Goal: Find specific page/section: Find specific page/section

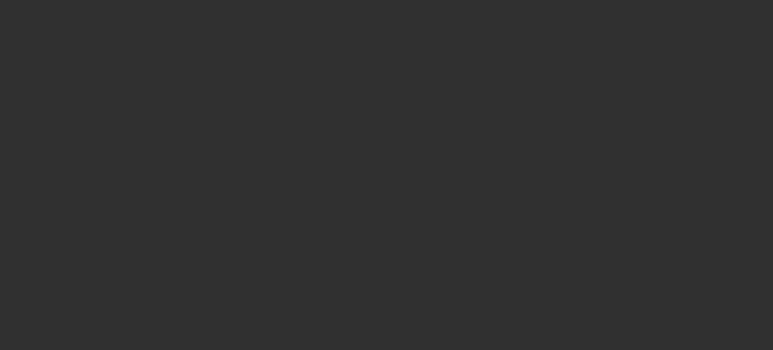
select select "10"
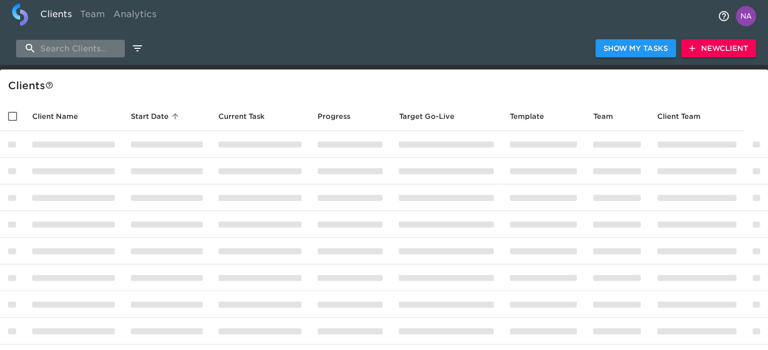
click at [107, 47] on input "search" at bounding box center [70, 49] width 109 height 18
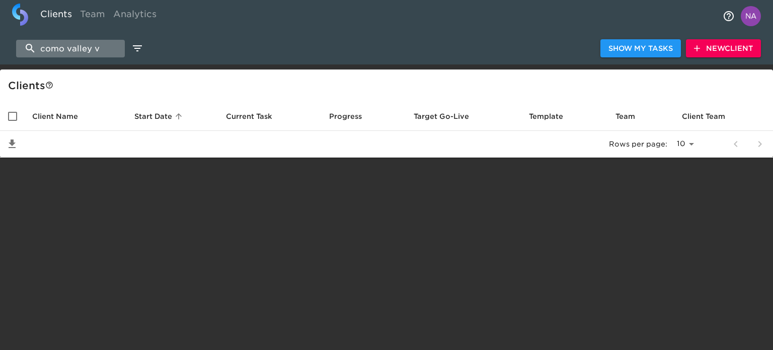
click at [64, 48] on input "como valley v" at bounding box center [70, 49] width 109 height 18
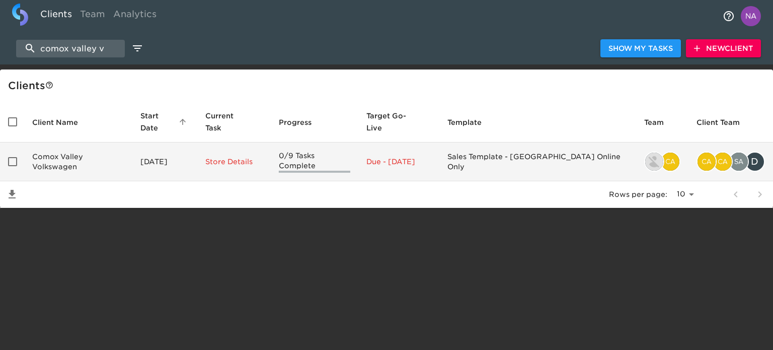
type input "comox valley v"
click at [84, 154] on td "Comox Valley Volkswagen" at bounding box center [78, 161] width 108 height 39
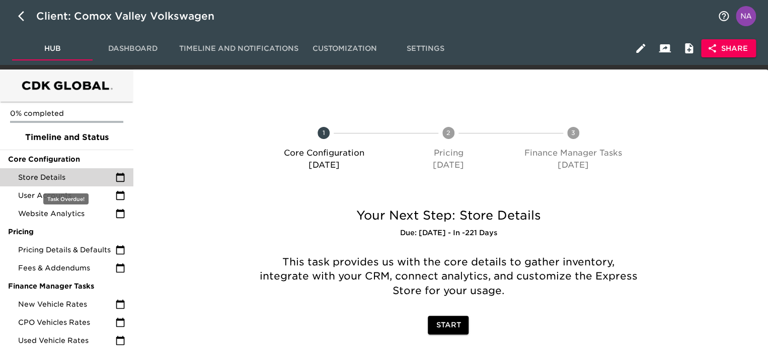
click at [60, 170] on div "Store Details" at bounding box center [66, 177] width 133 height 18
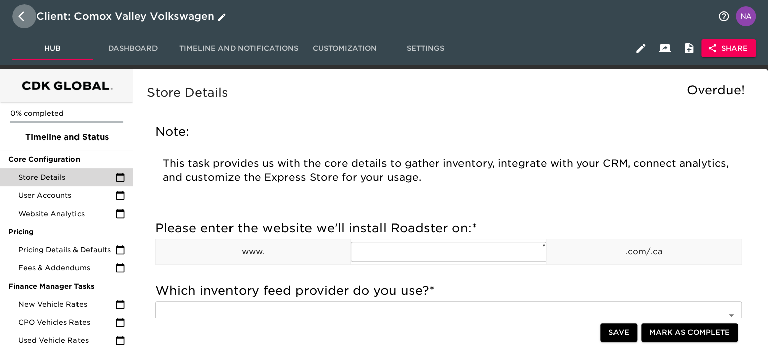
click at [20, 16] on icon "button" at bounding box center [24, 16] width 12 height 12
select select "10"
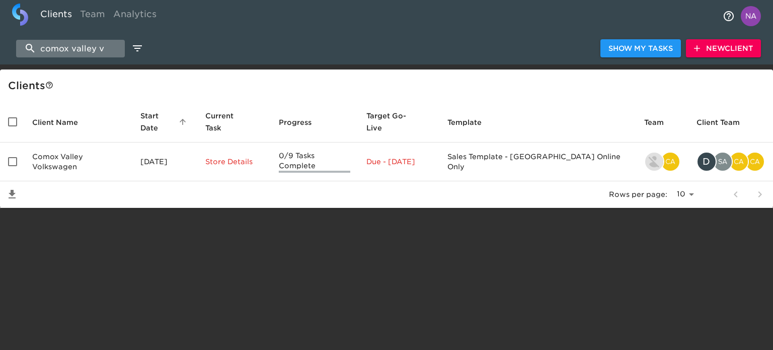
click at [72, 44] on input "comox valley v" at bounding box center [70, 49] width 109 height 18
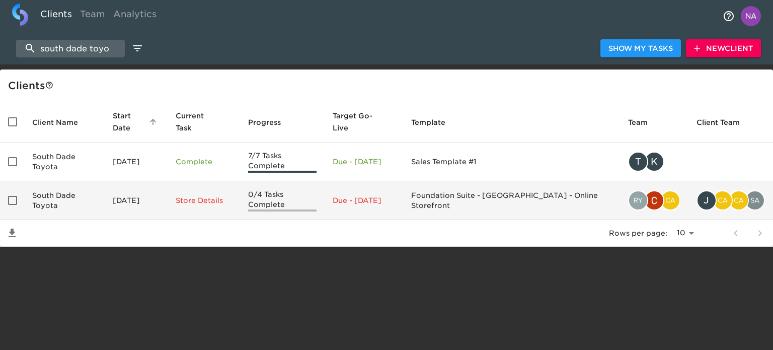
type input "south dade toyo"
click at [395, 195] on p "Due - Jan 25, 2025" at bounding box center [364, 200] width 62 height 10
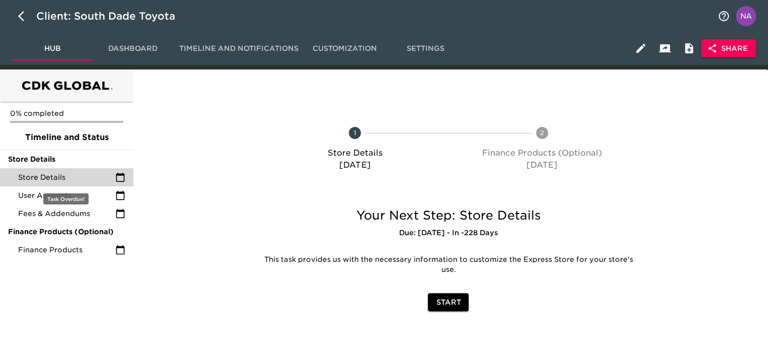
click at [75, 180] on span "Store Details" at bounding box center [66, 177] width 97 height 10
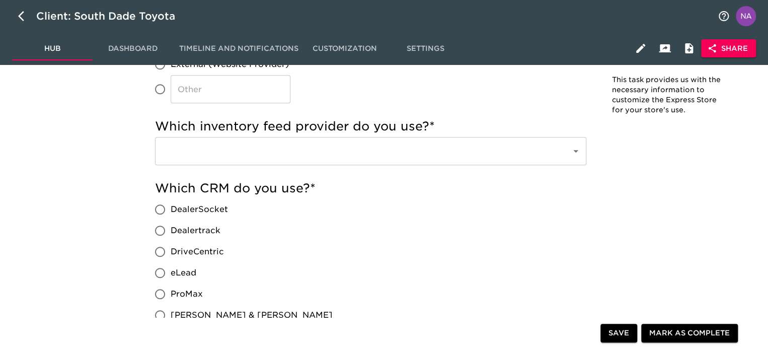
scroll to position [201, 0]
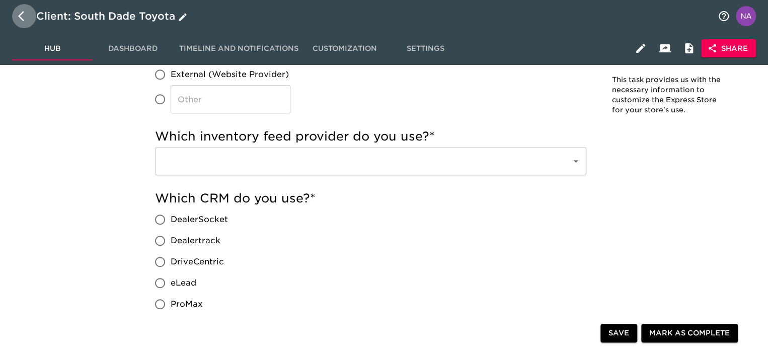
click at [16, 12] on button "button" at bounding box center [24, 16] width 24 height 24
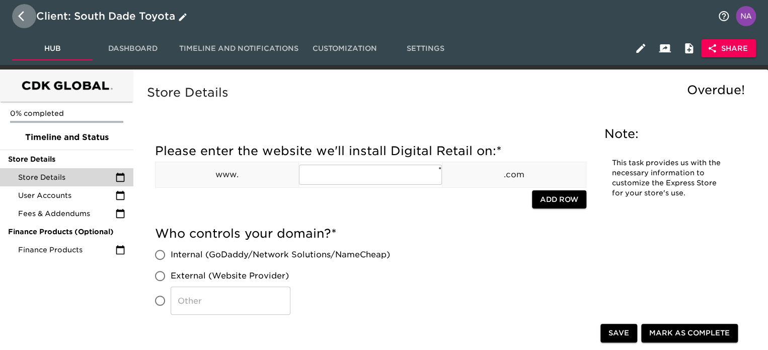
select select "10"
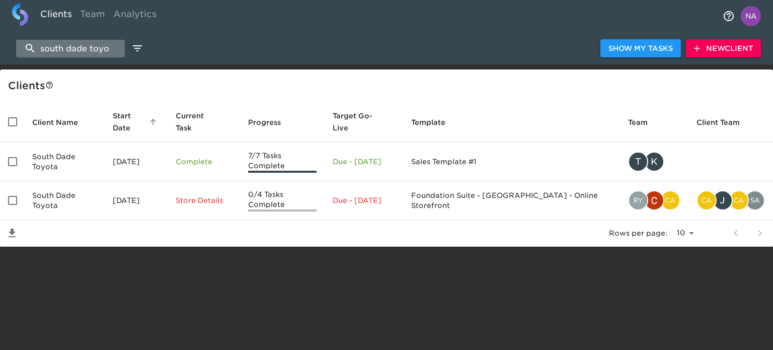
click at [78, 54] on input "south dade toyo" at bounding box center [70, 49] width 109 height 18
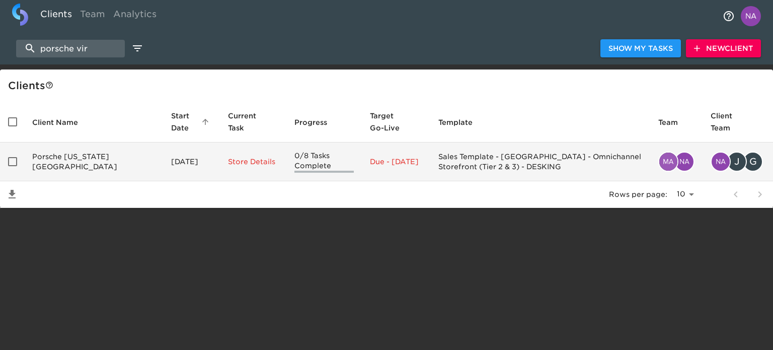
type input "porsche vir"
click at [95, 167] on td "Porsche Virginia Beach" at bounding box center [93, 161] width 139 height 39
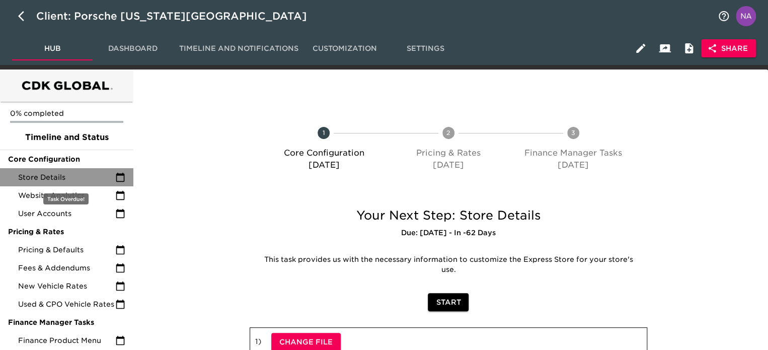
click at [64, 177] on span "Store Details" at bounding box center [66, 177] width 97 height 10
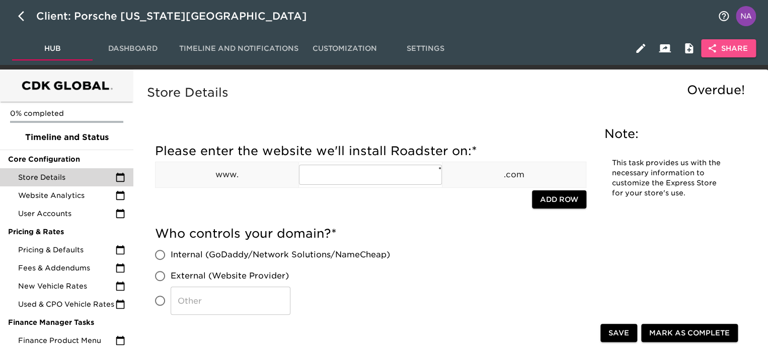
click at [730, 42] on span "Share" at bounding box center [728, 48] width 39 height 13
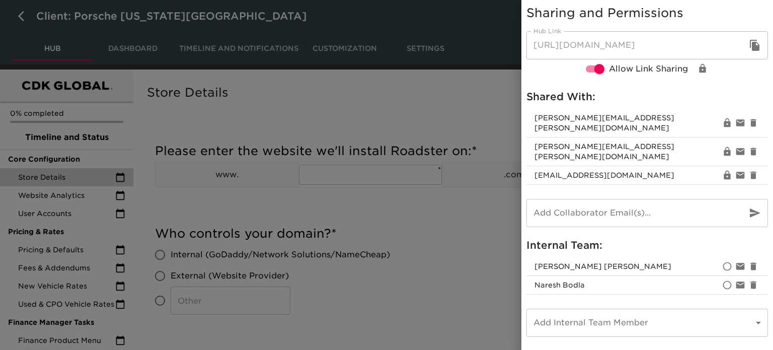
click at [473, 247] on div at bounding box center [386, 175] width 773 height 350
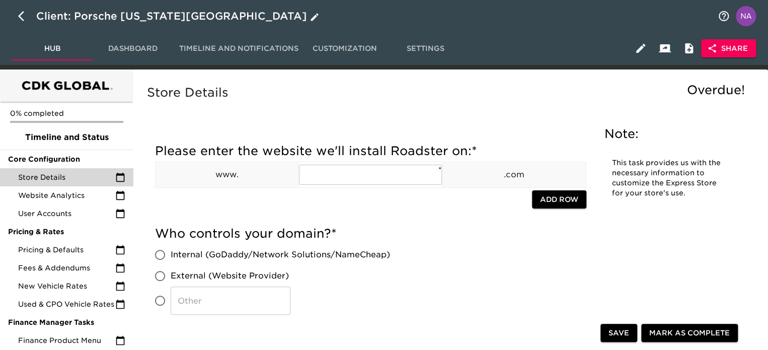
click at [21, 14] on icon "button" at bounding box center [21, 16] width 6 height 10
select select "10"
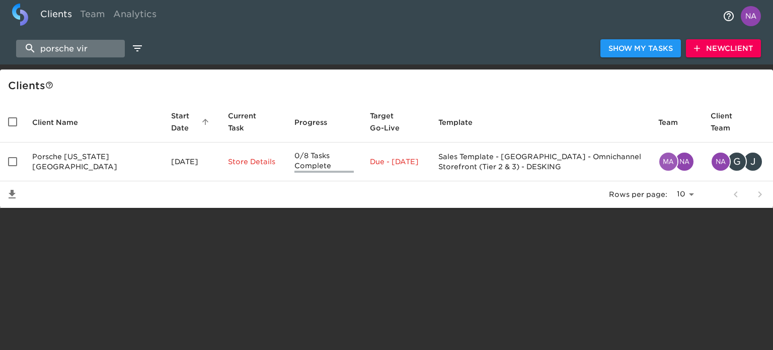
click at [64, 50] on input "porsche vir" at bounding box center [70, 49] width 109 height 18
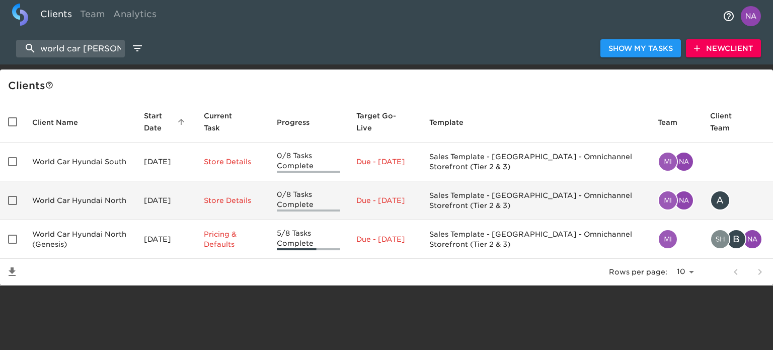
type input "world car hyund"
click at [107, 194] on td "World Car Hyundai North" at bounding box center [80, 200] width 112 height 39
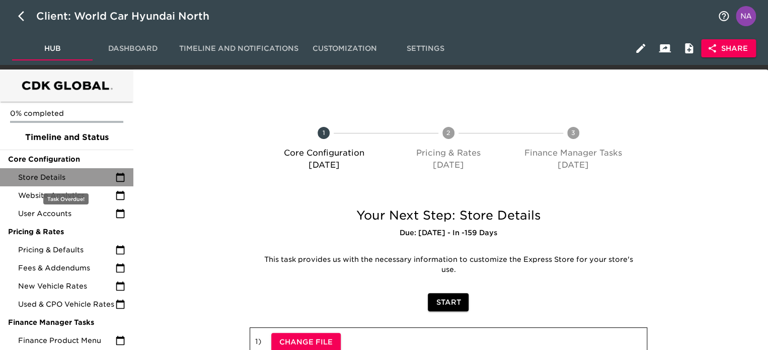
click at [56, 171] on div "Store Details" at bounding box center [66, 177] width 133 height 18
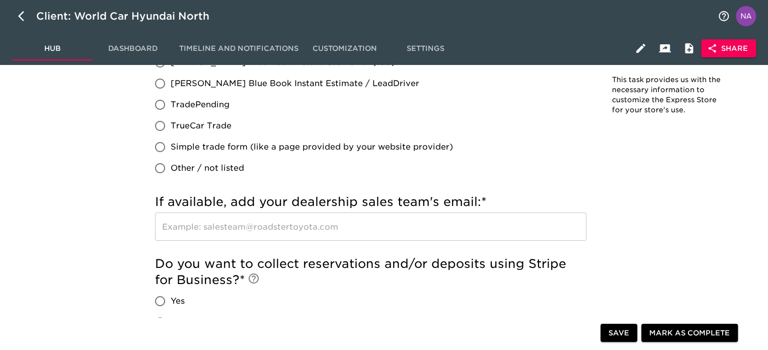
scroll to position [1662, 0]
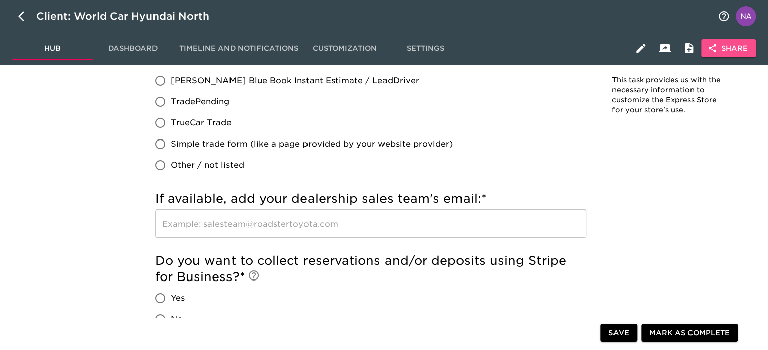
click at [740, 48] on span "Share" at bounding box center [728, 48] width 39 height 13
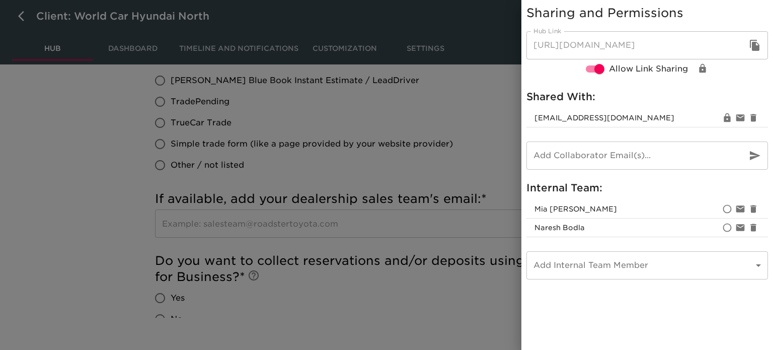
click at [429, 177] on div at bounding box center [386, 175] width 773 height 350
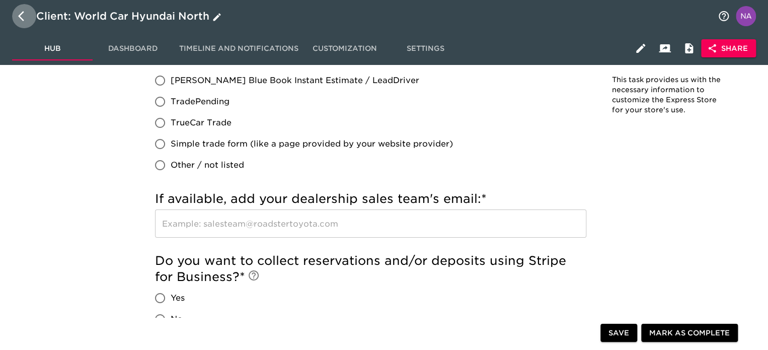
click at [20, 15] on icon "button" at bounding box center [21, 16] width 6 height 10
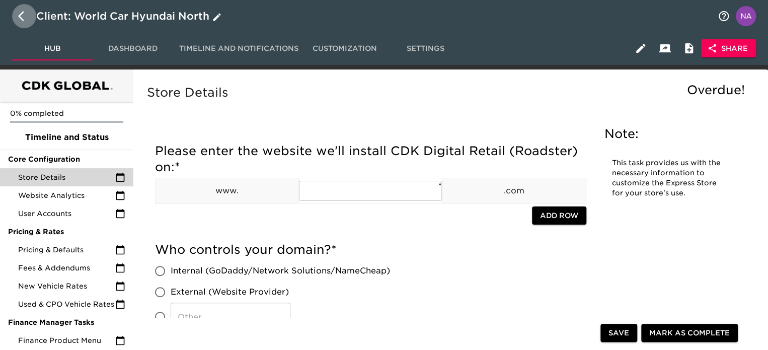
select select "10"
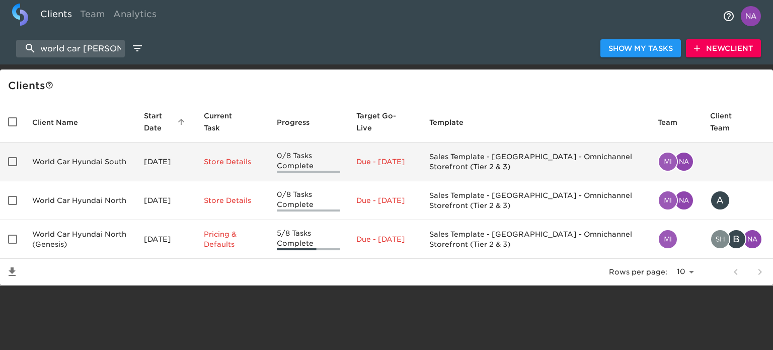
click at [105, 160] on td "World Car Hyundai South" at bounding box center [80, 161] width 112 height 39
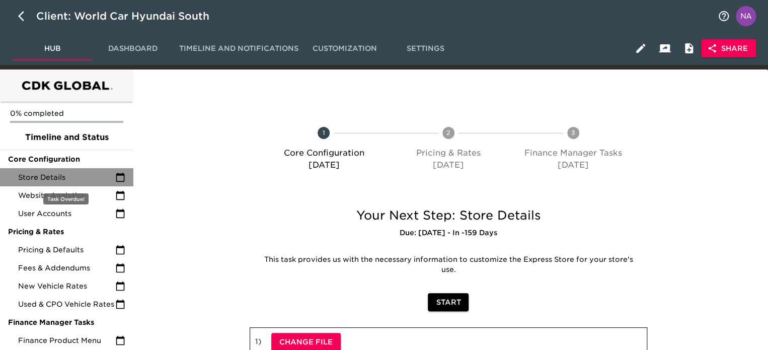
click at [69, 183] on div "Store Details" at bounding box center [66, 177] width 133 height 18
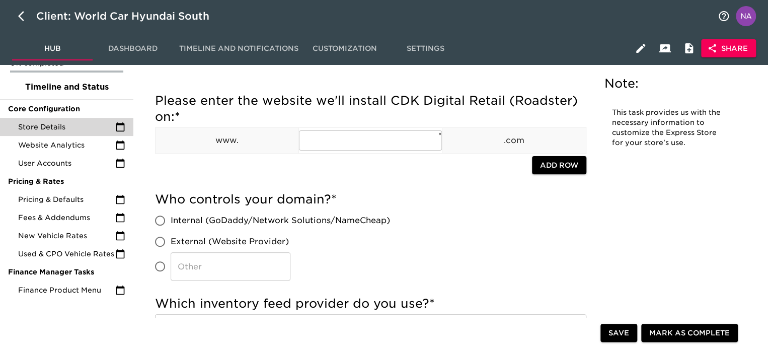
scroll to position [50, 0]
click at [708, 53] on icon "button" at bounding box center [712, 48] width 10 height 10
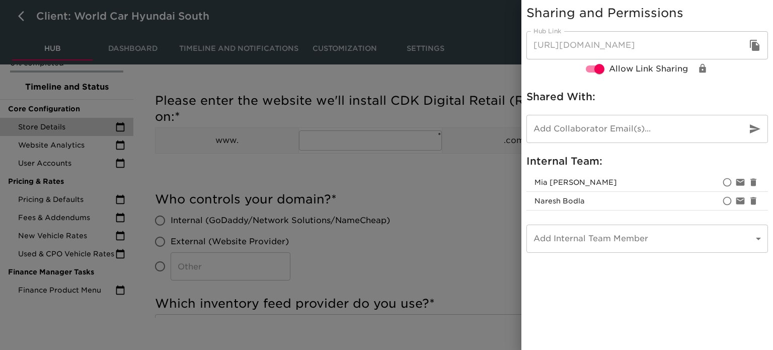
click at [363, 150] on div at bounding box center [386, 175] width 773 height 350
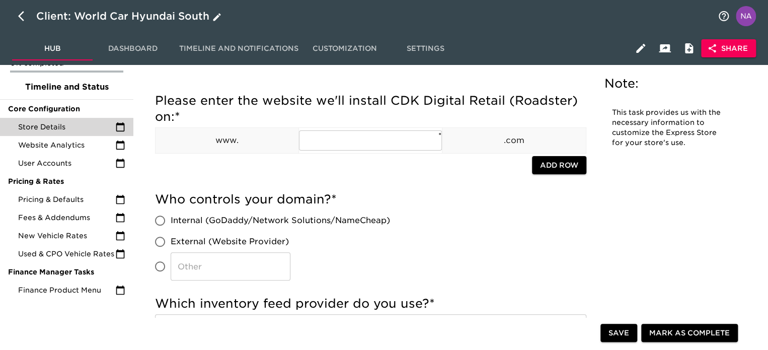
click at [23, 18] on icon "button" at bounding box center [24, 16] width 12 height 12
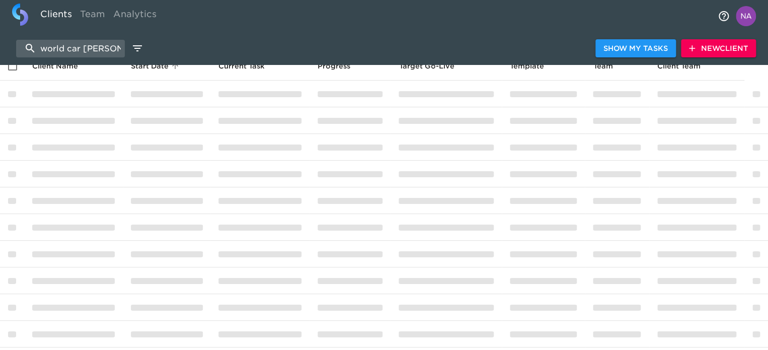
click at [23, 18] on img at bounding box center [20, 15] width 16 height 22
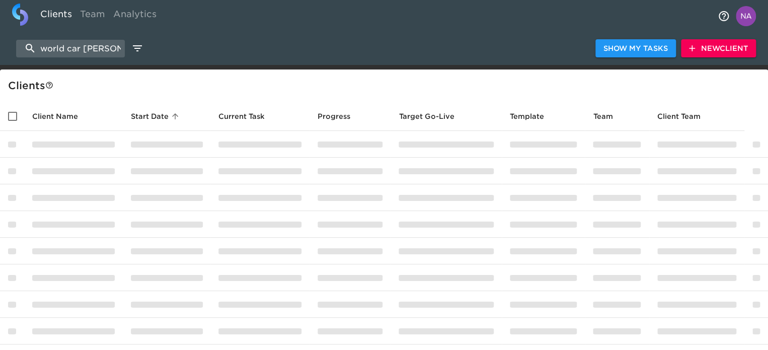
select select "10"
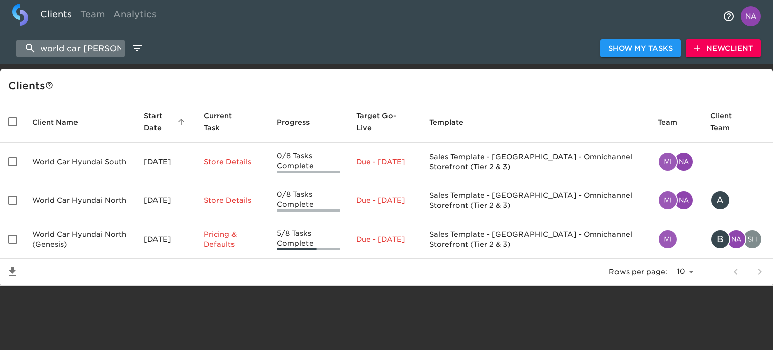
click at [74, 50] on input "world car hyund" at bounding box center [70, 49] width 109 height 18
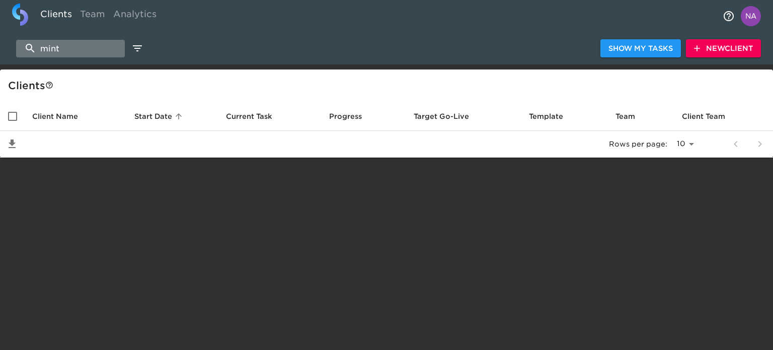
click at [67, 49] on input "mint" at bounding box center [70, 49] width 109 height 18
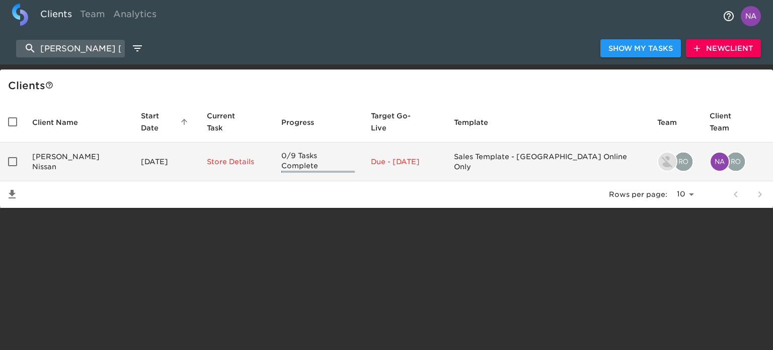
type input "fowler niss"
click at [78, 142] on td "Fowler Nissan" at bounding box center [78, 161] width 109 height 39
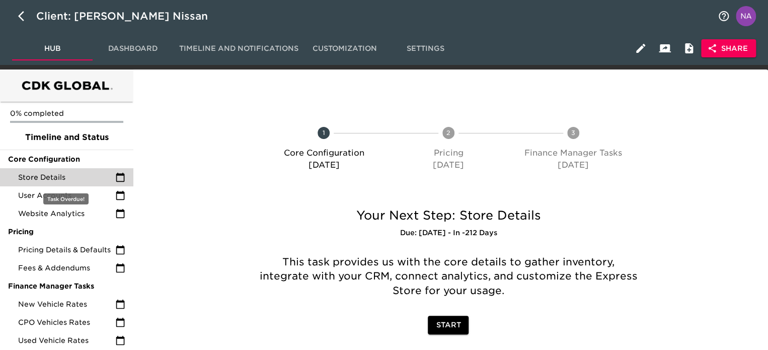
click at [67, 176] on span "Store Details" at bounding box center [66, 177] width 97 height 10
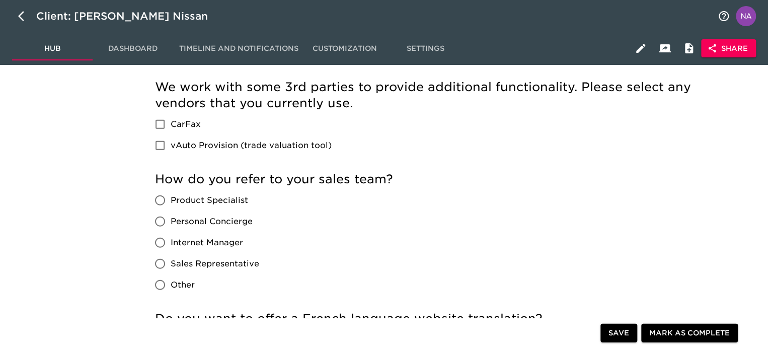
scroll to position [1656, 0]
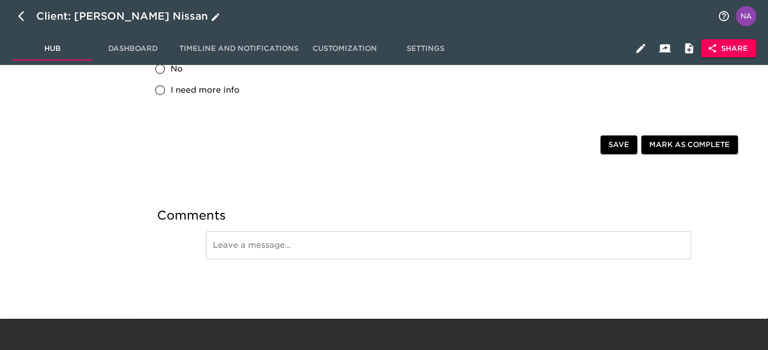
click at [24, 20] on icon "button" at bounding box center [21, 16] width 6 height 10
select select "10"
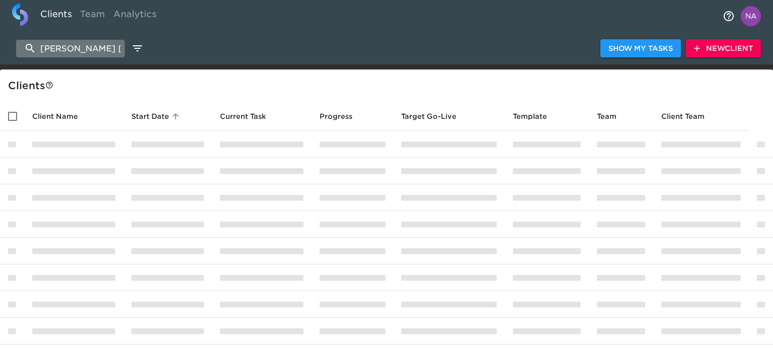
click at [87, 45] on input "fowler niss" at bounding box center [70, 49] width 109 height 18
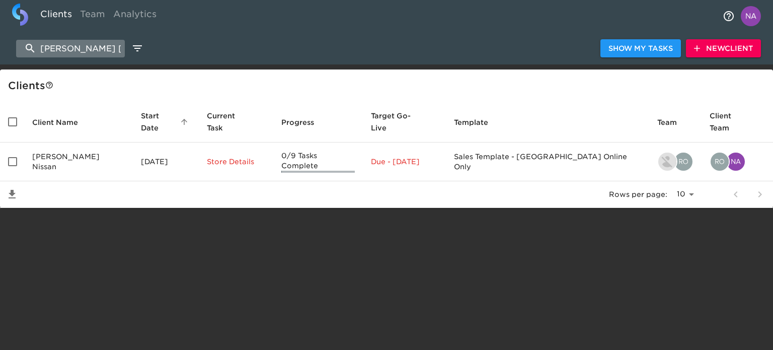
click at [87, 45] on input "fowler niss" at bounding box center [70, 49] width 109 height 18
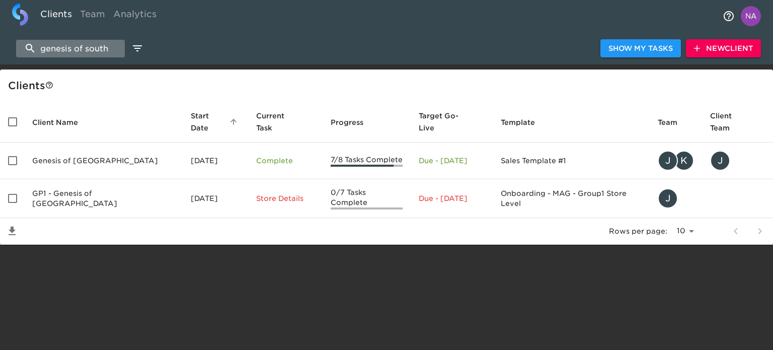
click at [87, 50] on input "genesis of south" at bounding box center [70, 49] width 109 height 18
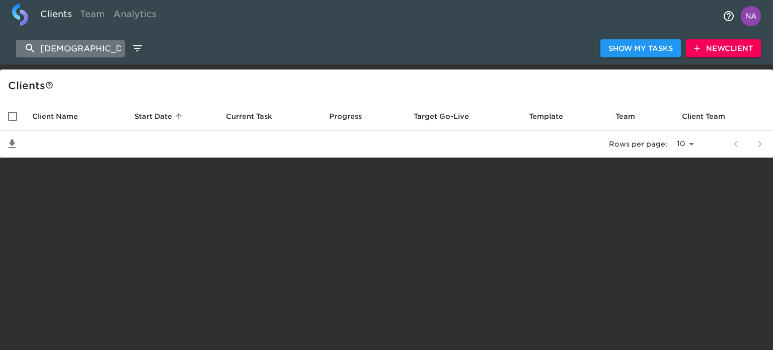
click at [57, 55] on input "knoxvi" at bounding box center [70, 49] width 109 height 18
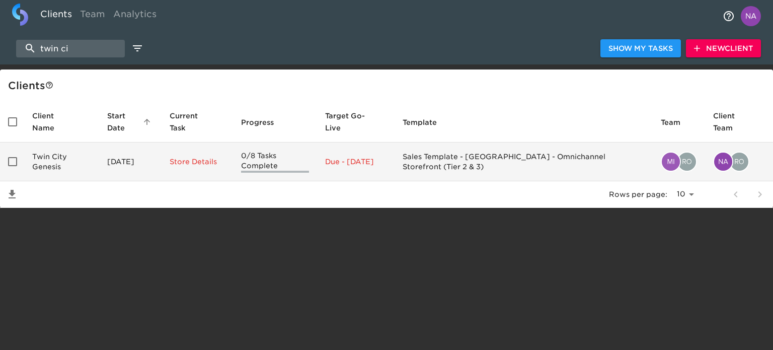
type input "twin ci"
click at [86, 165] on td "Twin City Genesis" at bounding box center [61, 161] width 75 height 39
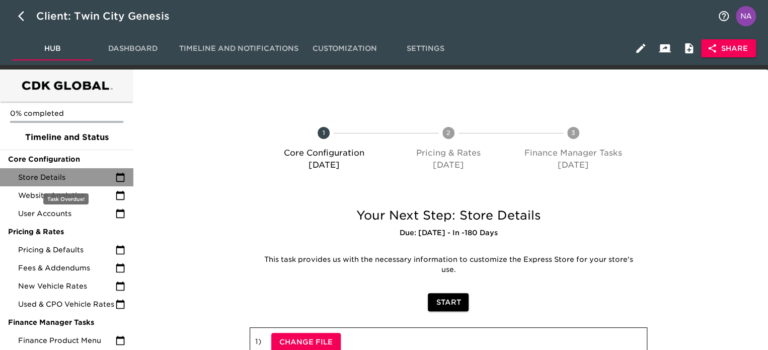
click at [85, 185] on div "Store Details" at bounding box center [66, 177] width 133 height 18
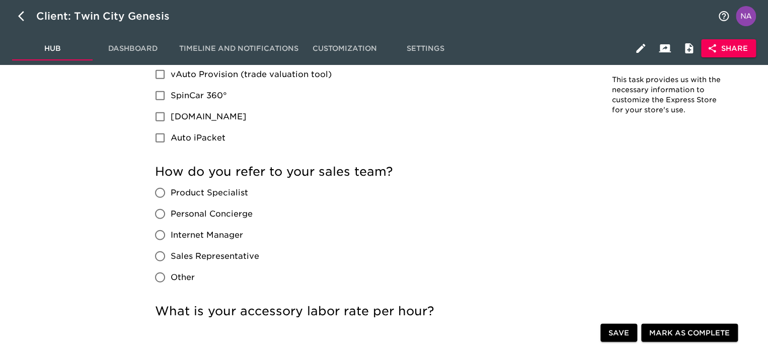
scroll to position [1611, 0]
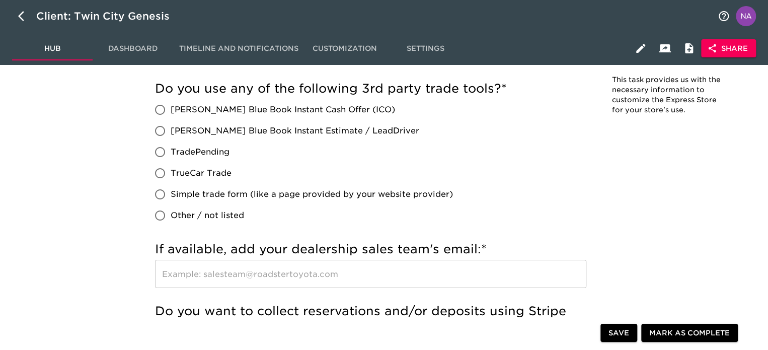
click at [716, 54] on button "Share" at bounding box center [728, 48] width 55 height 19
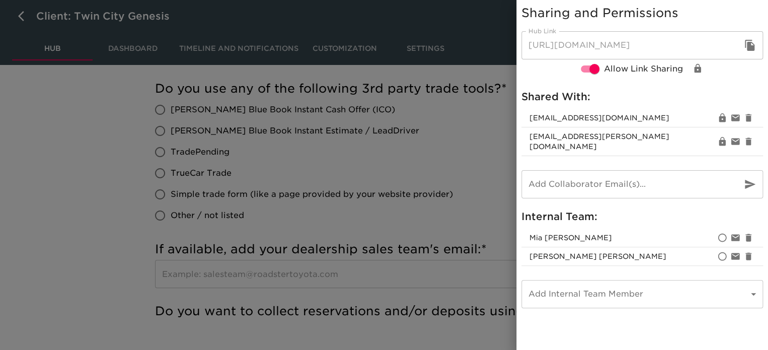
click at [716, 54] on div "Sharing and Permissions Hub Link https://cdk.simplemnt.com/onboarding/jbYqgunB6…" at bounding box center [643, 156] width 252 height 313
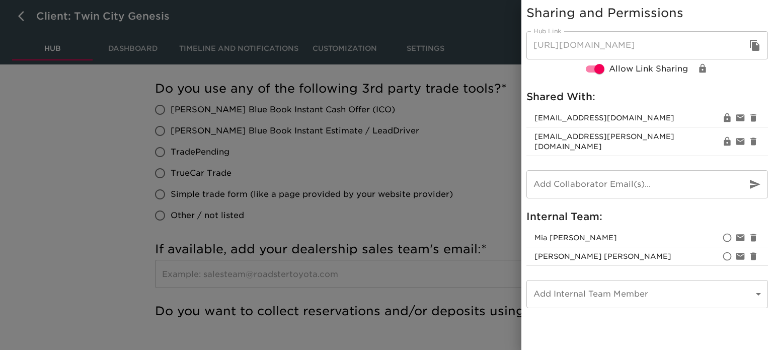
click at [494, 216] on div at bounding box center [386, 175] width 773 height 350
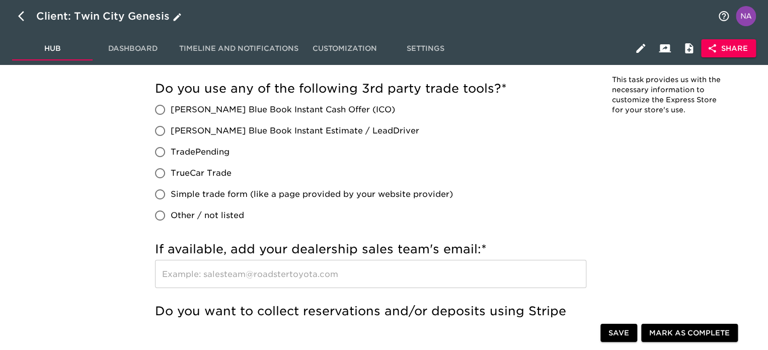
click at [21, 16] on icon "button" at bounding box center [24, 16] width 12 height 12
select select "10"
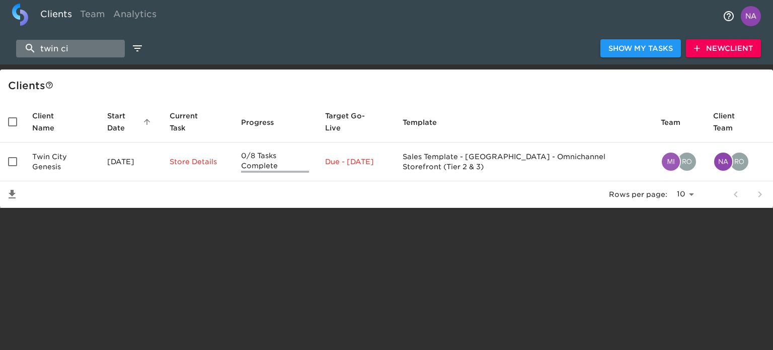
click at [64, 47] on input "twin ci" at bounding box center [70, 49] width 109 height 18
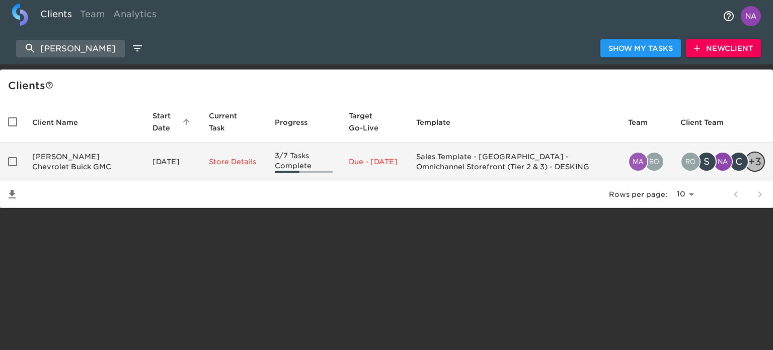
type input "spurr ch"
click at [81, 158] on td "Spurr Chevrolet Buick GMC" at bounding box center [84, 161] width 120 height 39
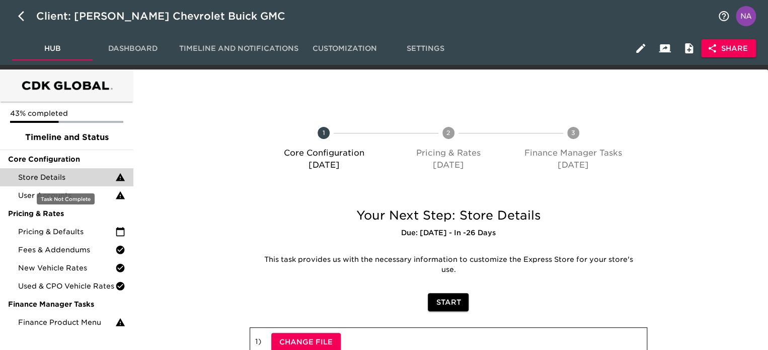
click at [62, 178] on span "Store Details" at bounding box center [66, 177] width 97 height 10
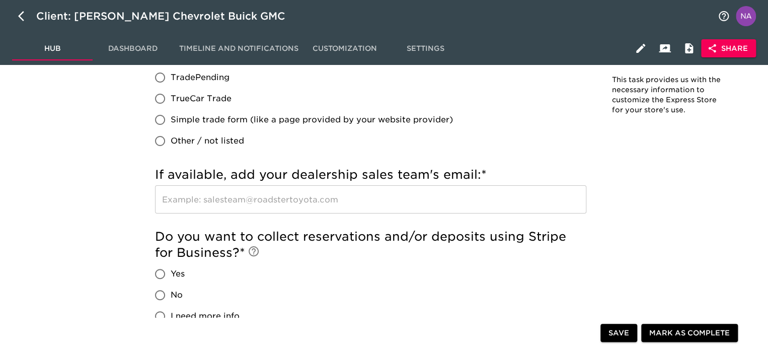
scroll to position [9, 0]
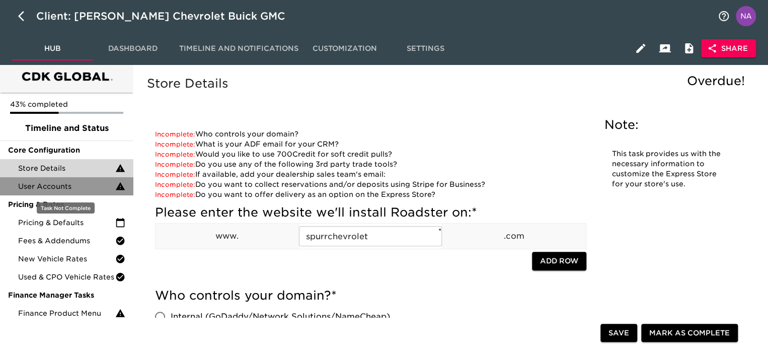
click at [63, 185] on span "User Accounts" at bounding box center [66, 186] width 97 height 10
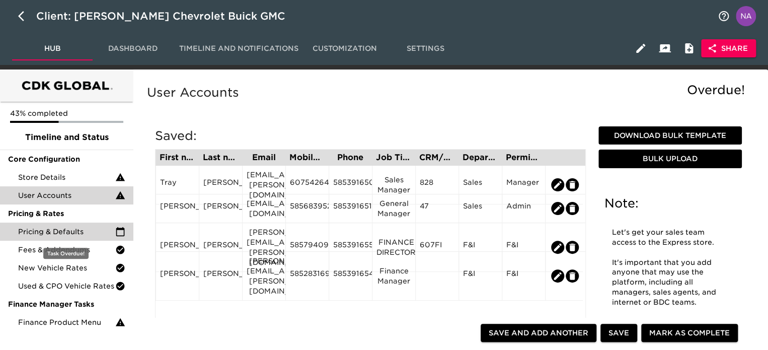
click at [70, 231] on span "Pricing & Defaults" at bounding box center [66, 232] width 97 height 10
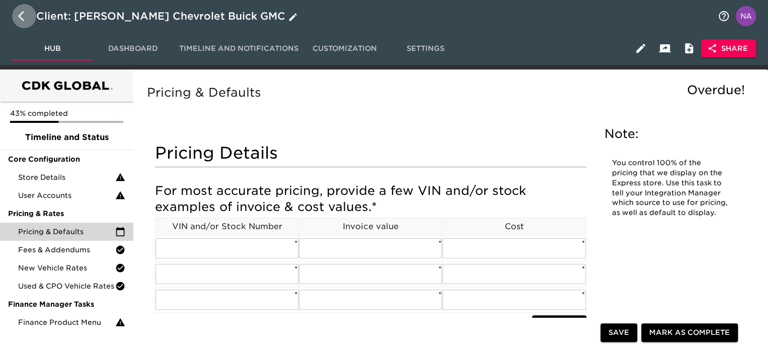
click at [19, 15] on icon "button" at bounding box center [24, 16] width 12 height 12
select select "10"
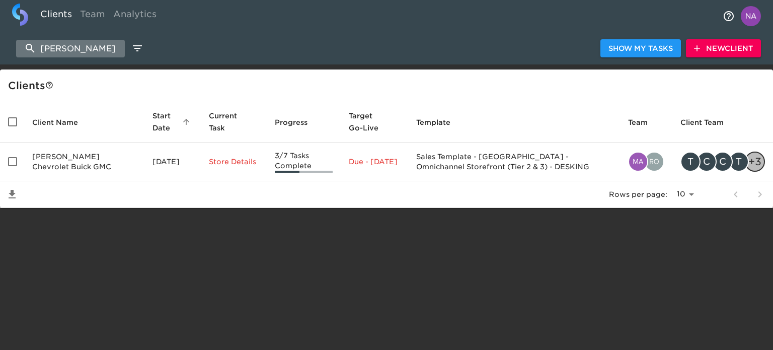
click at [103, 45] on input "spurr ch" at bounding box center [70, 49] width 109 height 18
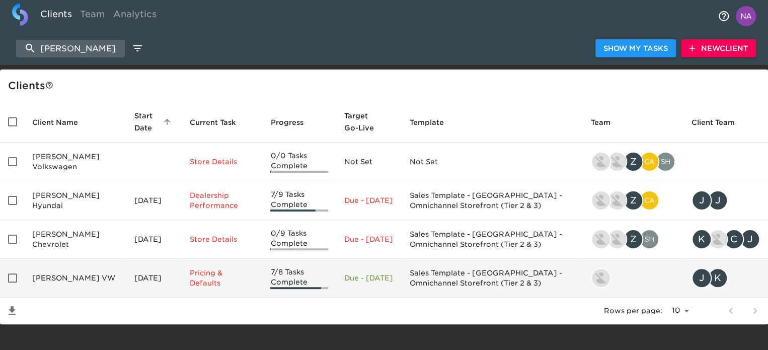
type input "joe holl"
click at [81, 273] on td "Joe Holland VW" at bounding box center [75, 278] width 102 height 39
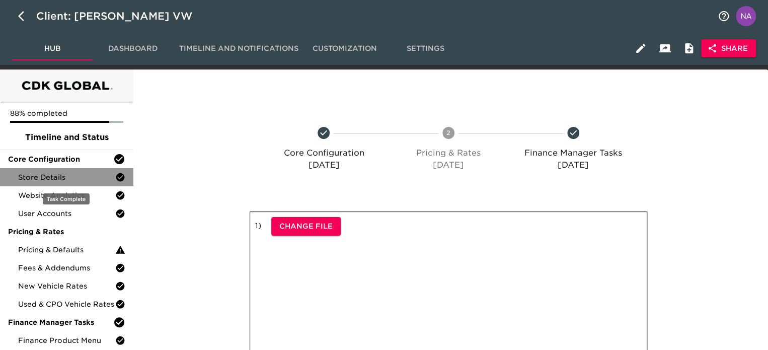
click at [52, 180] on span "Store Details" at bounding box center [66, 177] width 97 height 10
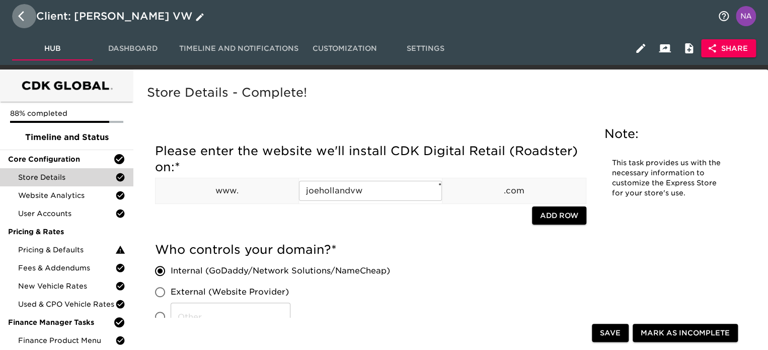
click at [21, 10] on button "button" at bounding box center [24, 16] width 24 height 24
select select "10"
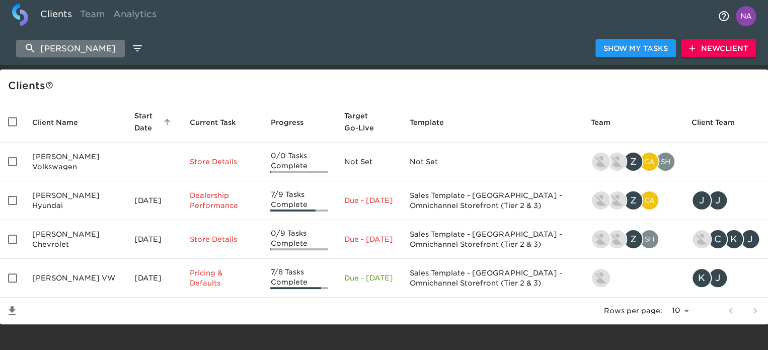
click at [102, 46] on input "joe holl" at bounding box center [70, 49] width 109 height 18
click at [75, 48] on input "joe holl" at bounding box center [70, 49] width 109 height 18
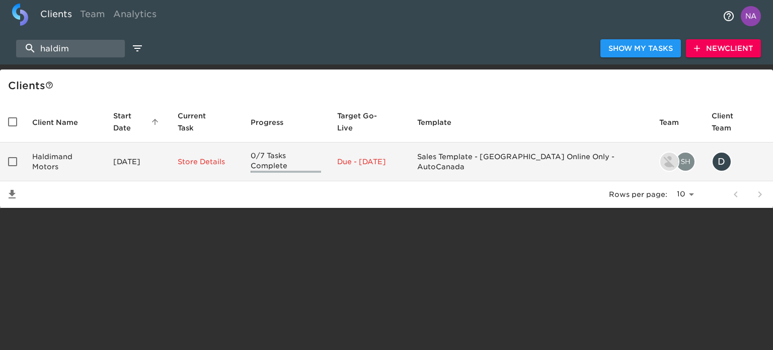
type input "haldim"
click at [79, 149] on td "Haldimand Motors" at bounding box center [64, 161] width 81 height 39
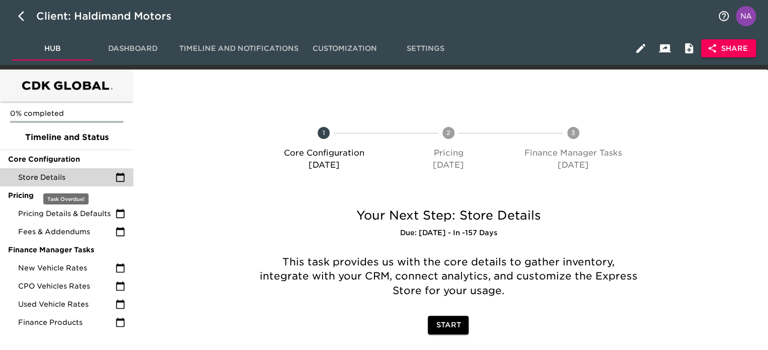
click at [61, 175] on span "Store Details" at bounding box center [66, 177] width 97 height 10
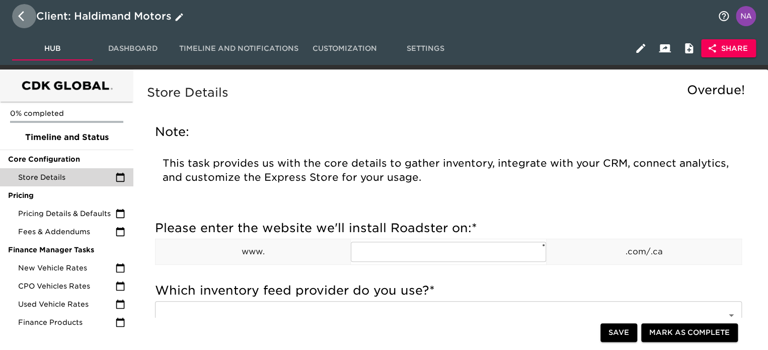
click at [20, 18] on icon "button" at bounding box center [21, 16] width 6 height 10
select select "10"
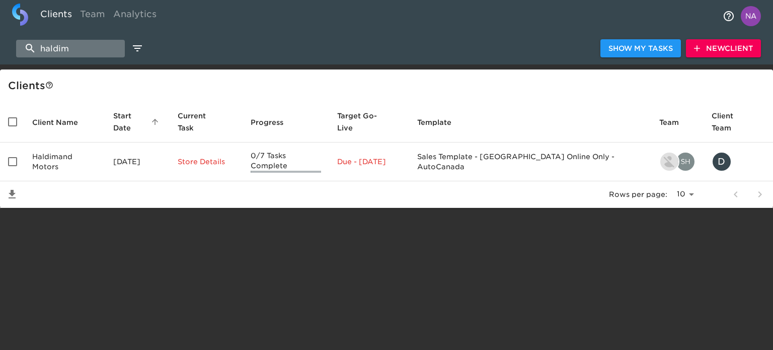
click at [73, 49] on input "haldim" at bounding box center [70, 49] width 109 height 18
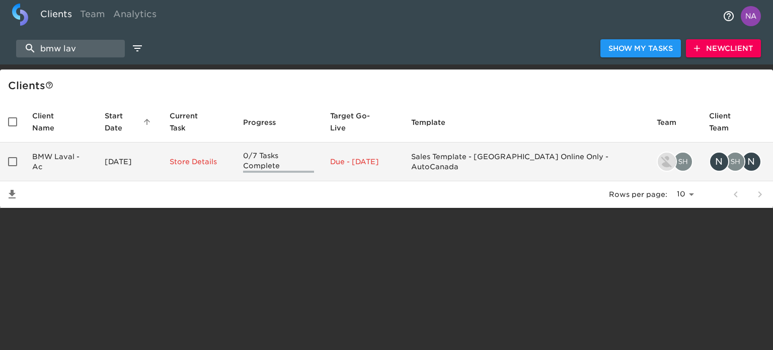
type input "bmw lav"
click at [75, 152] on td "BMW Laval -Ac" at bounding box center [60, 161] width 73 height 39
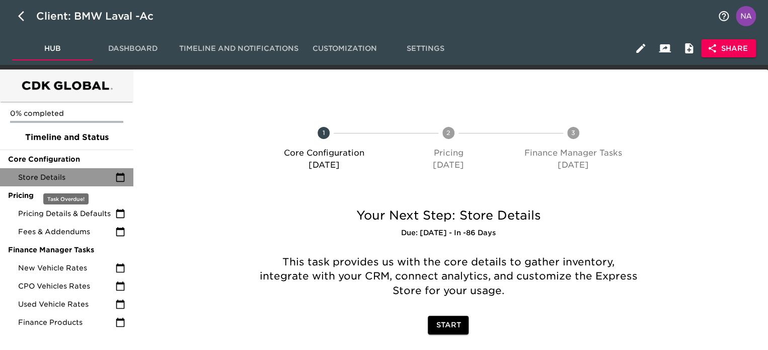
click at [68, 175] on span "Store Details" at bounding box center [66, 177] width 97 height 10
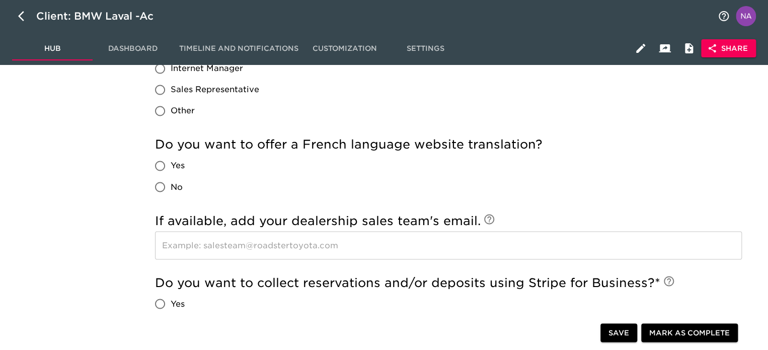
scroll to position [1040, 0]
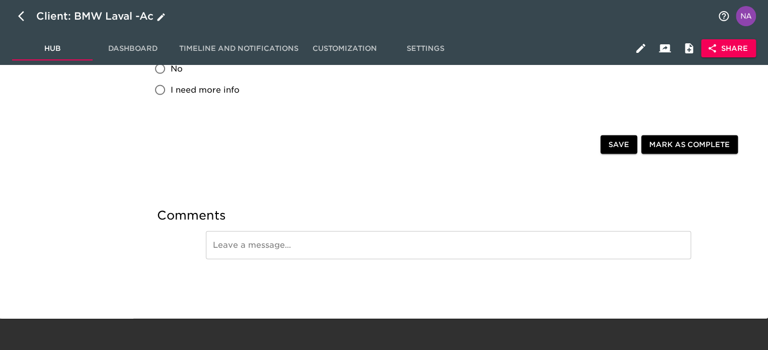
click at [21, 17] on icon "button" at bounding box center [24, 16] width 12 height 12
select select "10"
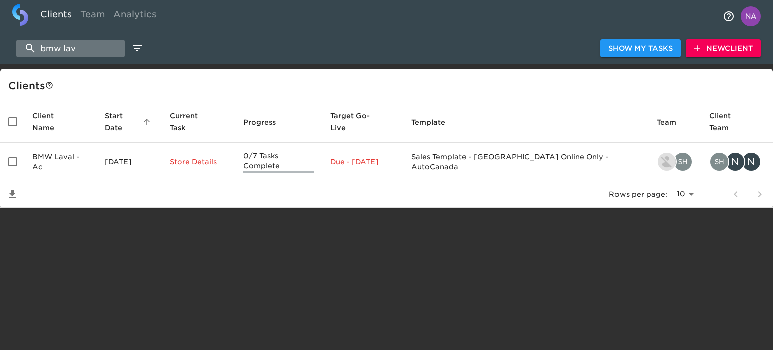
click at [99, 48] on input "bmw lav" at bounding box center [70, 49] width 109 height 18
click at [98, 48] on input "bmw lav" at bounding box center [70, 49] width 109 height 18
click at [99, 48] on input "bmw lav" at bounding box center [70, 49] width 109 height 18
click at [99, 49] on input "bmw lav" at bounding box center [70, 49] width 109 height 18
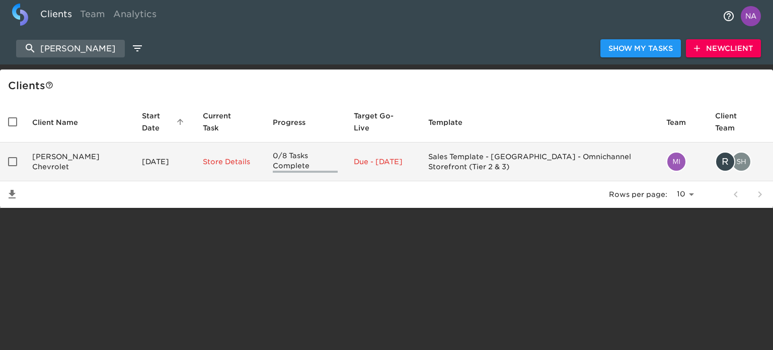
type input "glynn smith"
click at [79, 164] on td "Glynn Smith Chevrolet" at bounding box center [79, 161] width 110 height 39
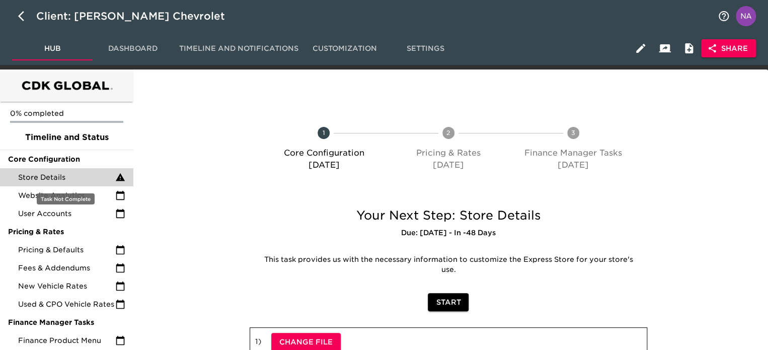
click at [69, 181] on span "Store Details" at bounding box center [66, 177] width 97 height 10
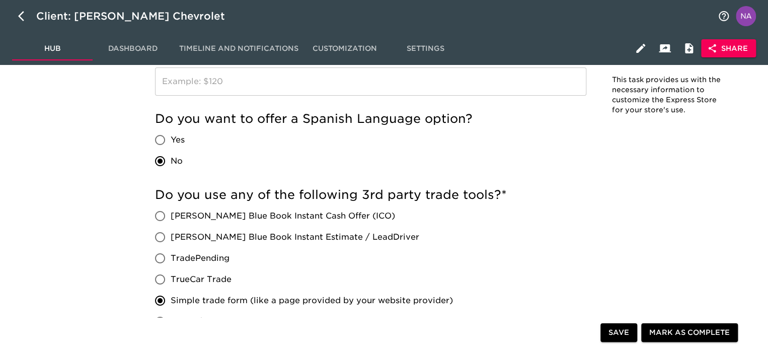
scroll to position [1813, 0]
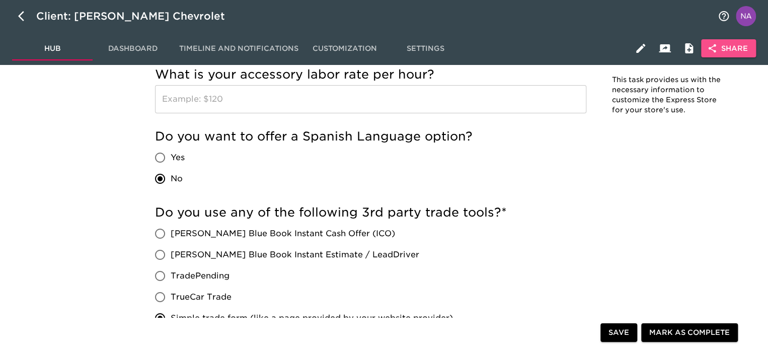
click at [743, 41] on button "Share" at bounding box center [728, 48] width 55 height 19
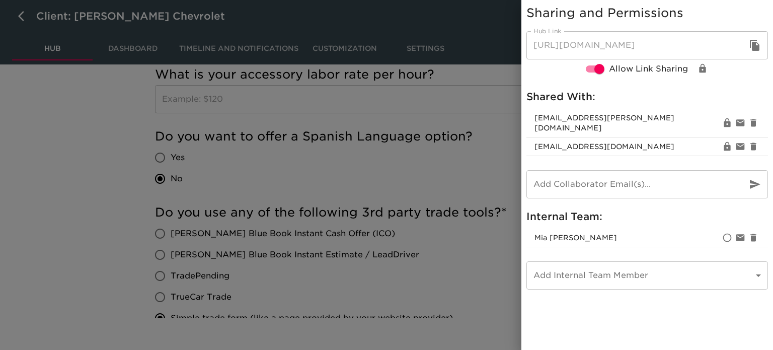
click at [59, 153] on div at bounding box center [386, 175] width 773 height 350
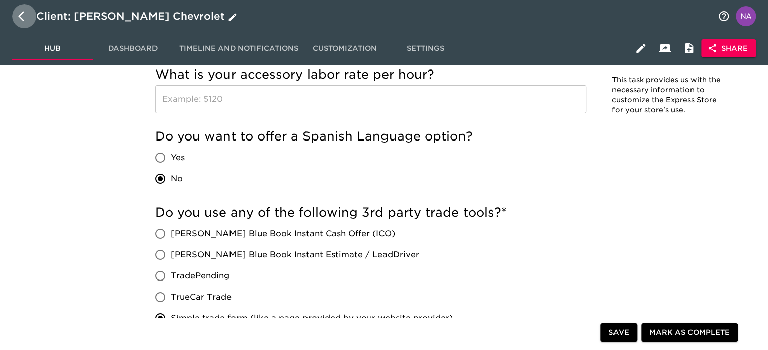
click at [24, 15] on icon "button" at bounding box center [24, 16] width 12 height 12
select select "10"
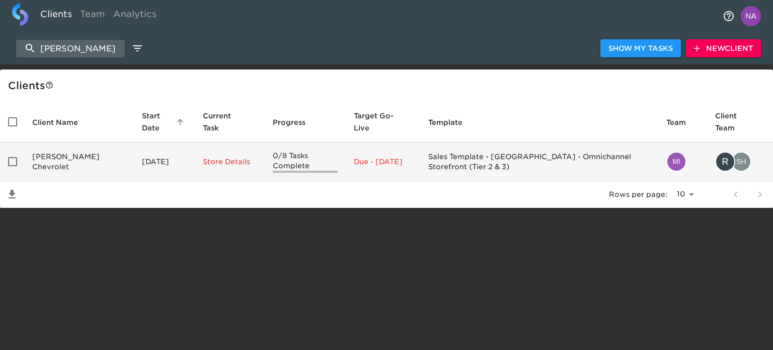
click at [46, 172] on td "Glynn Smith Chevrolet" at bounding box center [79, 161] width 110 height 39
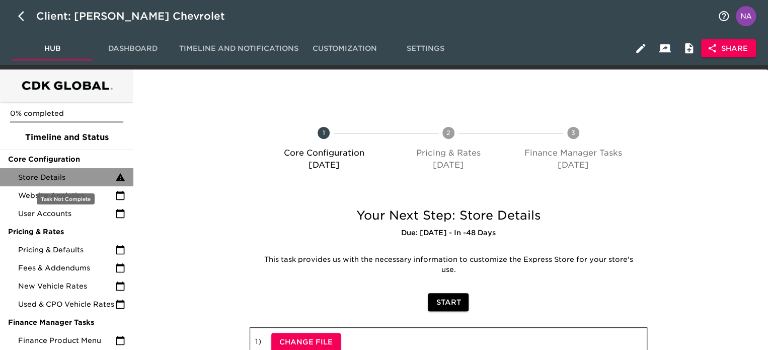
click at [44, 181] on span "Store Details" at bounding box center [66, 177] width 97 height 10
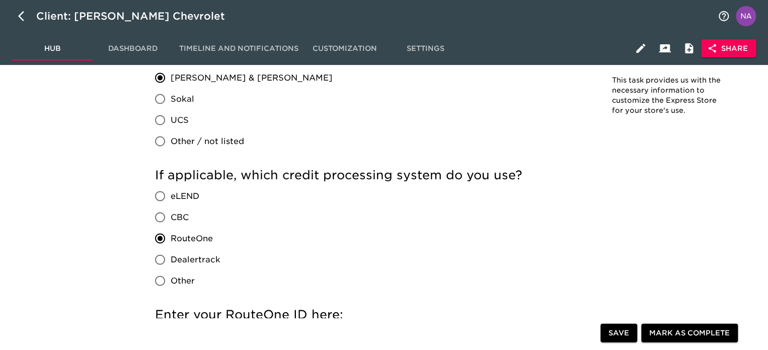
scroll to position [1007, 0]
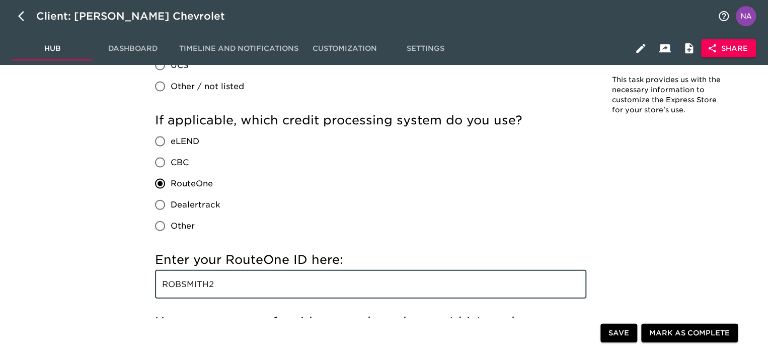
click at [261, 287] on input "ROBSMITH2" at bounding box center [371, 284] width 432 height 28
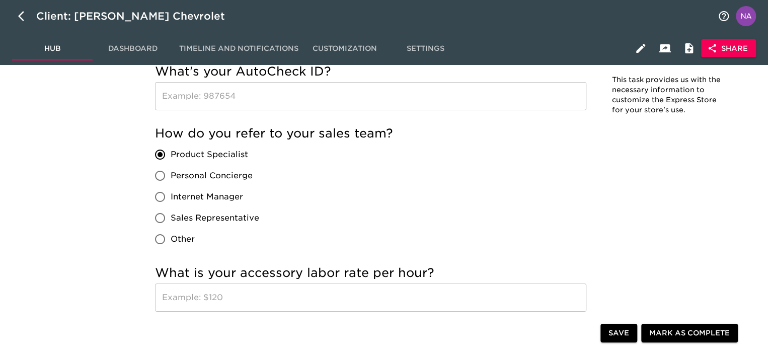
scroll to position [1611, 0]
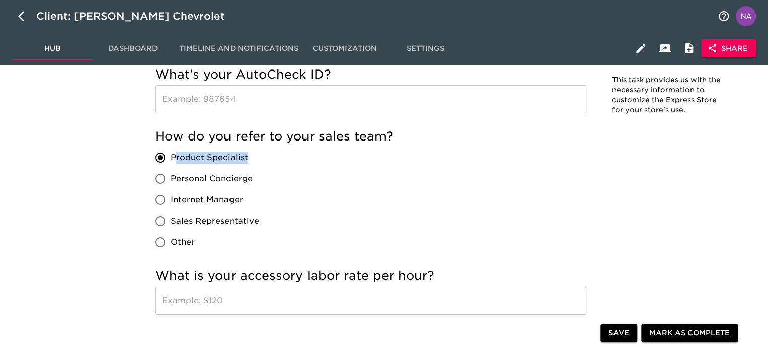
drag, startPoint x: 261, startPoint y: 156, endPoint x: 177, endPoint y: 151, distance: 84.2
click at [177, 151] on div "Product Specialist Personal Concierge Internet Manager Sales Representative Oth…" at bounding box center [211, 200] width 112 height 106
copy span "roduct Specialist"
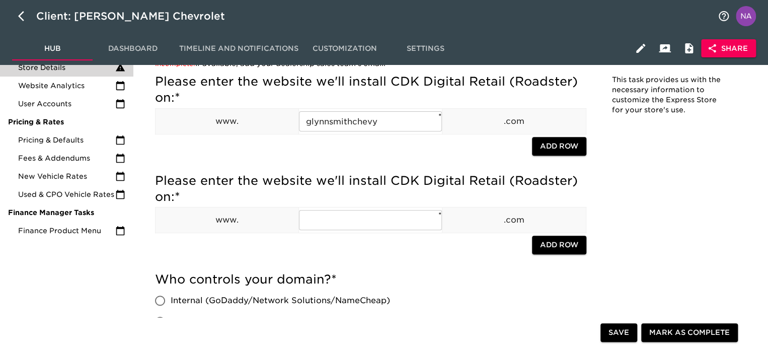
scroll to position [0, 0]
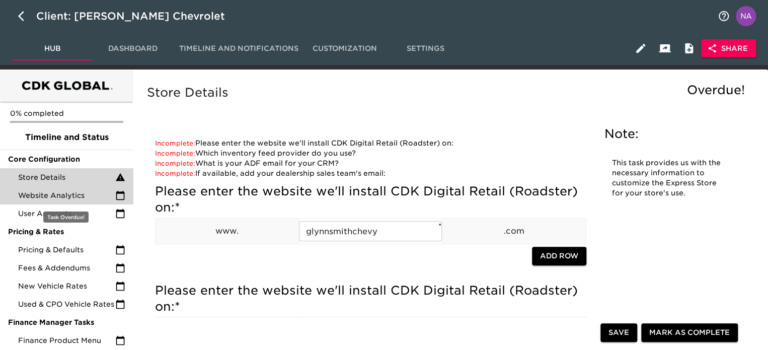
click at [67, 190] on span "Website Analytics" at bounding box center [66, 195] width 97 height 10
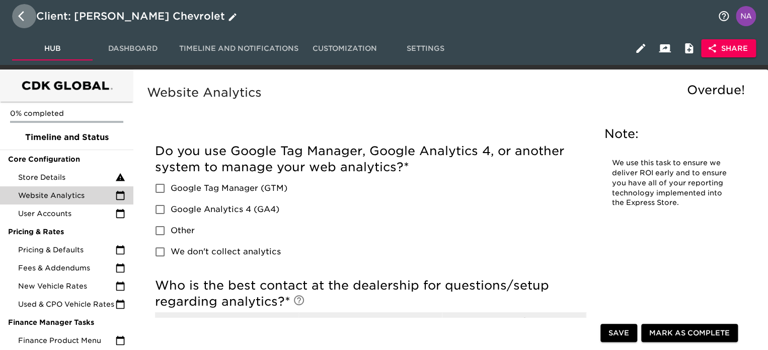
click at [17, 9] on button "button" at bounding box center [24, 16] width 24 height 24
select select "10"
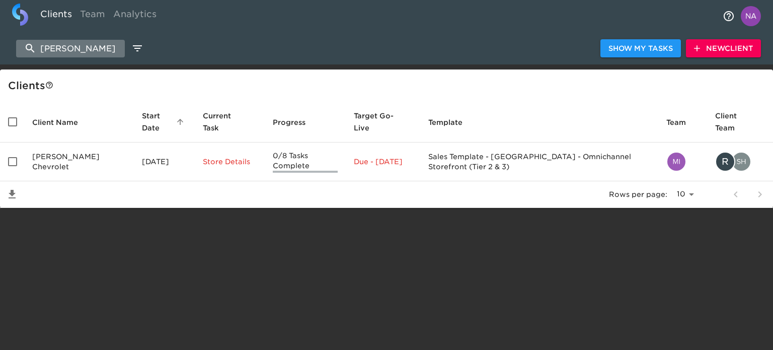
click at [89, 50] on input "glynn smith" at bounding box center [70, 49] width 109 height 18
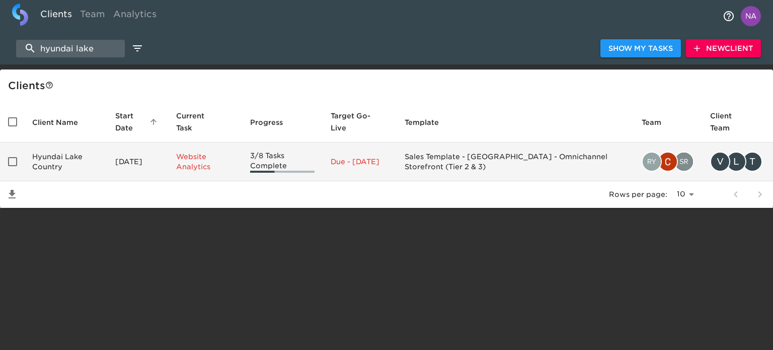
type input "hyundai lake"
click at [90, 156] on td "Hyundai Lake Country" at bounding box center [65, 161] width 83 height 39
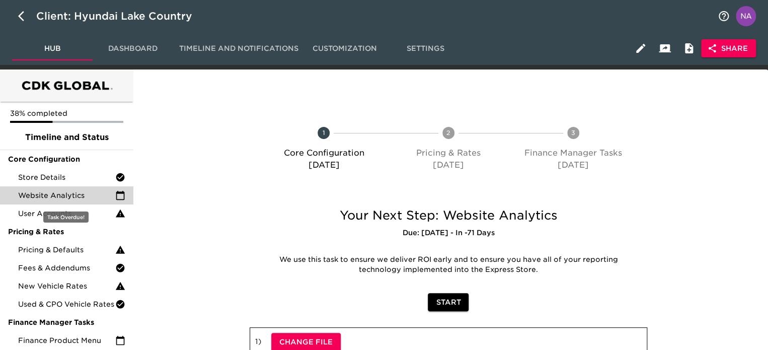
click at [63, 192] on span "Website Analytics" at bounding box center [66, 195] width 97 height 10
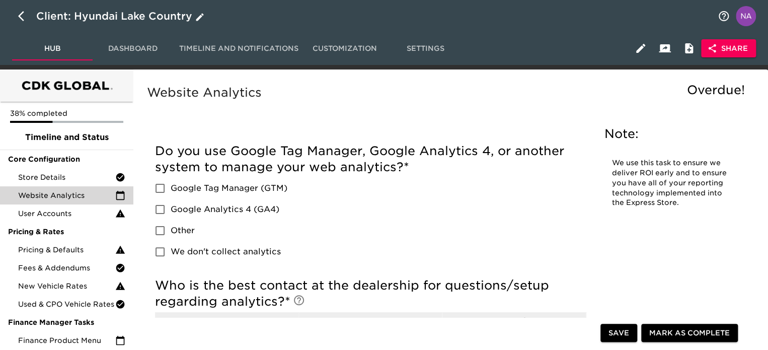
click at [21, 18] on icon "button" at bounding box center [21, 16] width 6 height 10
select select "10"
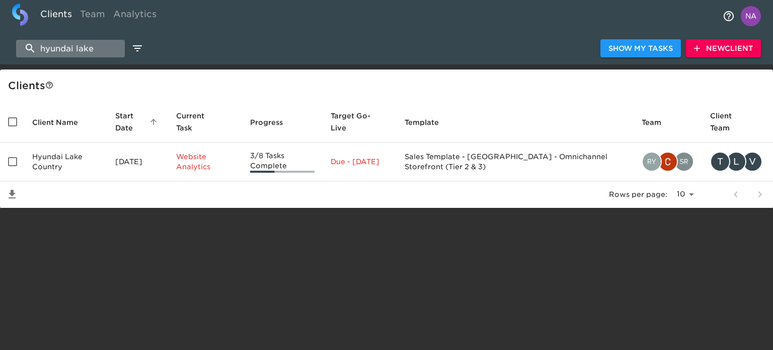
click at [90, 52] on input "hyundai lake" at bounding box center [70, 49] width 109 height 18
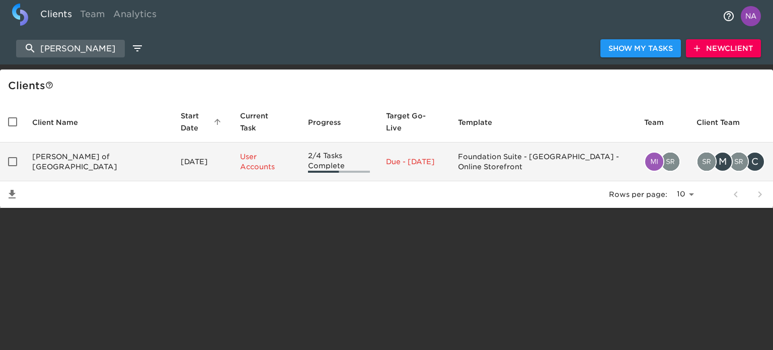
type input "germain honda"
click at [78, 149] on td "Germain Honda of Dublin" at bounding box center [98, 161] width 149 height 39
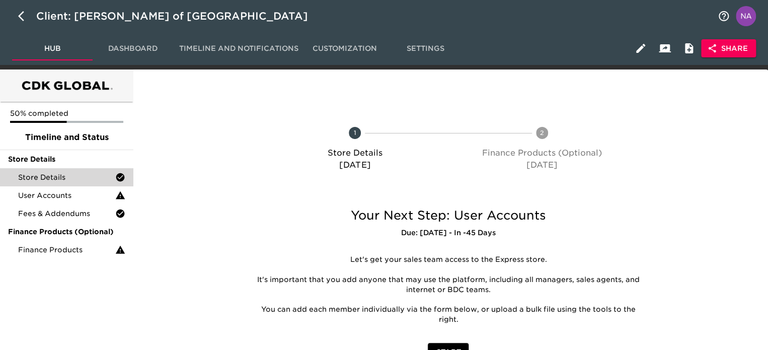
click at [79, 176] on span "Store Details" at bounding box center [66, 177] width 97 height 10
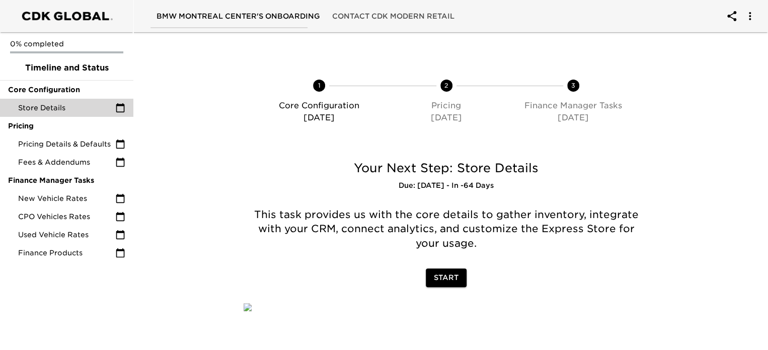
click at [53, 104] on span "Store Details" at bounding box center [66, 108] width 97 height 10
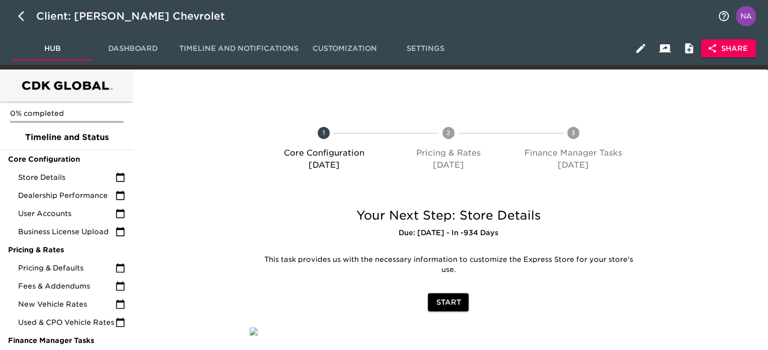
click at [750, 48] on button "Share" at bounding box center [728, 48] width 55 height 19
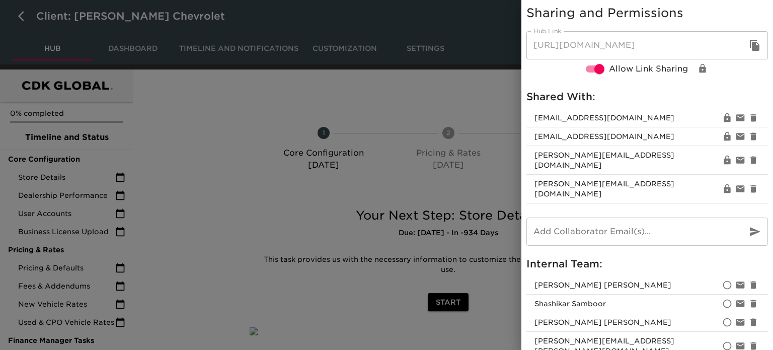
click at [202, 168] on div at bounding box center [386, 175] width 773 height 350
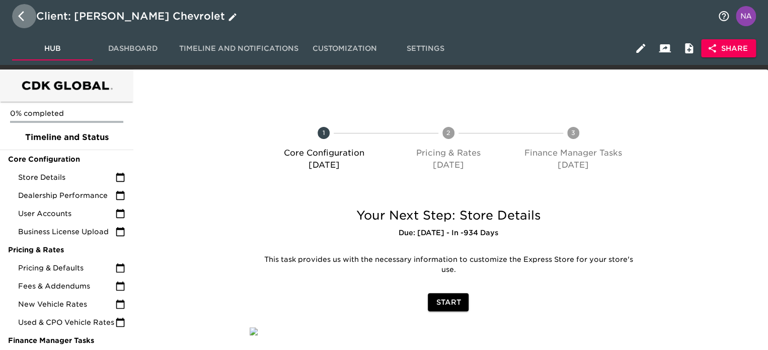
click at [22, 9] on button "button" at bounding box center [24, 16] width 24 height 24
select select "10"
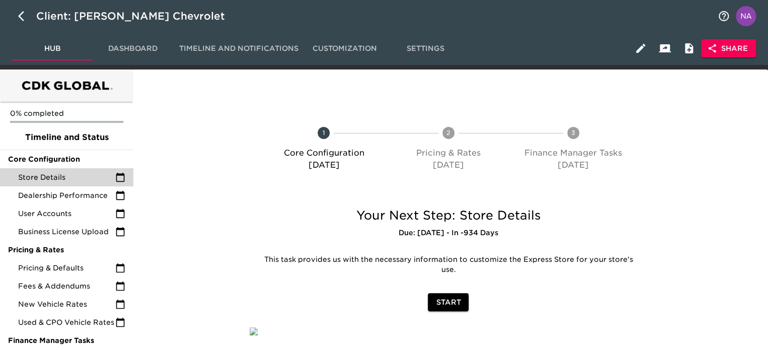
click at [57, 176] on span "Store Details" at bounding box center [66, 177] width 97 height 10
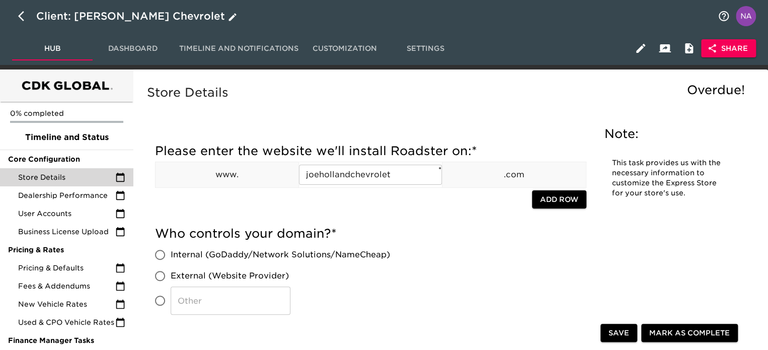
click at [25, 11] on icon "button" at bounding box center [24, 16] width 12 height 12
select select "10"
